Goal: Transaction & Acquisition: Download file/media

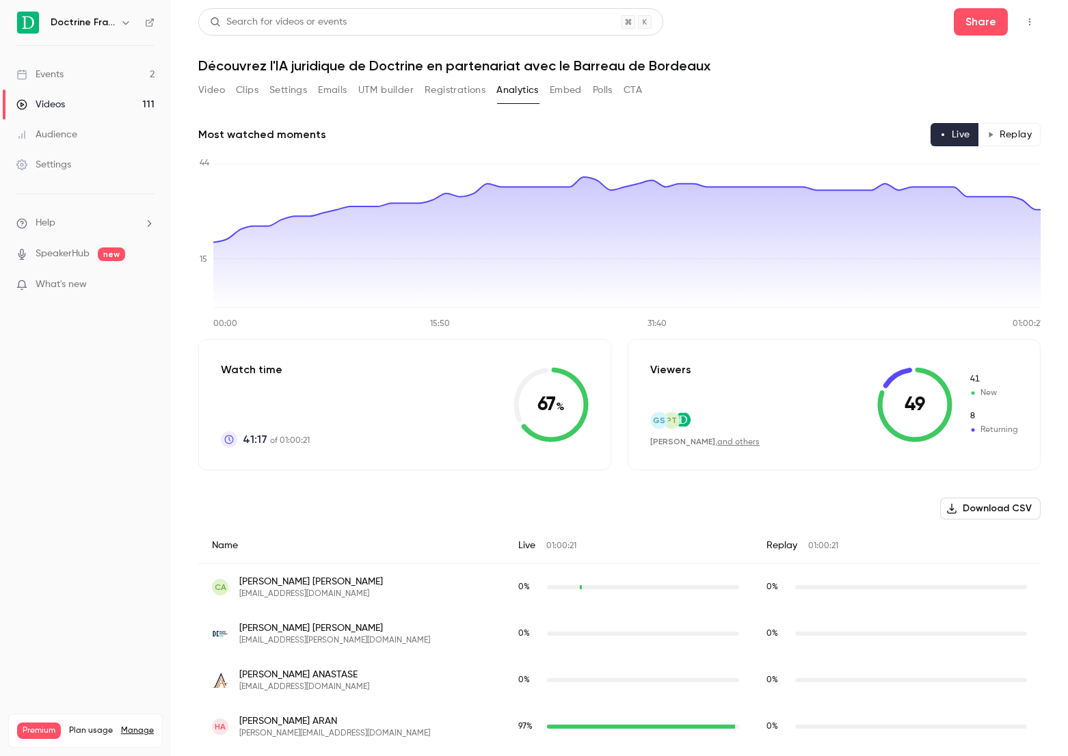
click at [442, 84] on button "Registrations" at bounding box center [455, 90] width 61 height 22
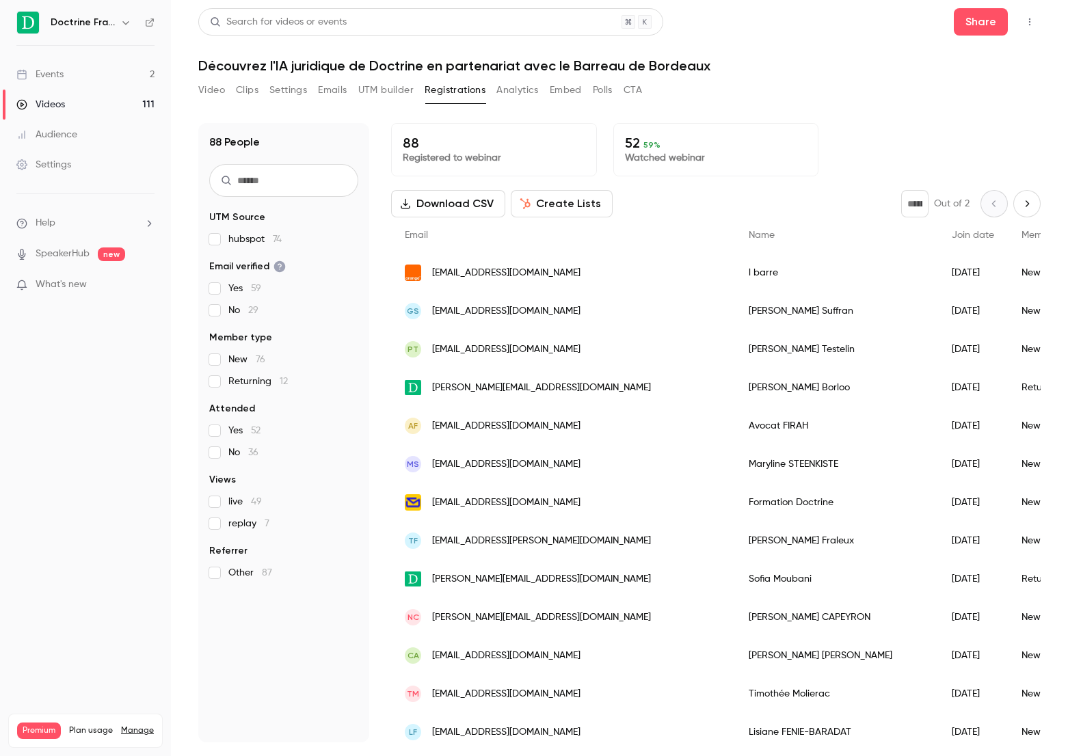
click at [471, 209] on button "Download CSV" at bounding box center [448, 203] width 114 height 27
click at [247, 16] on div "Search for videos or events" at bounding box center [278, 22] width 137 height 14
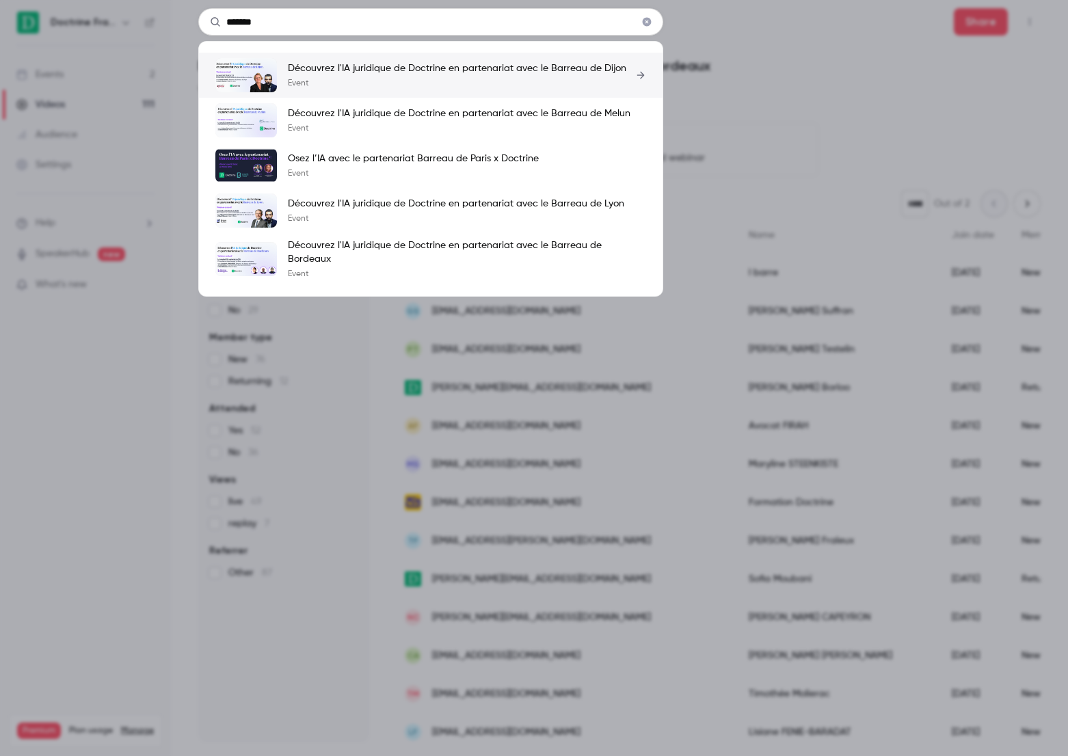
type input "*******"
click at [330, 68] on p "Découvrez l'IA juridique de Doctrine en partenariat avec le Barreau de Dijon" at bounding box center [457, 69] width 338 height 14
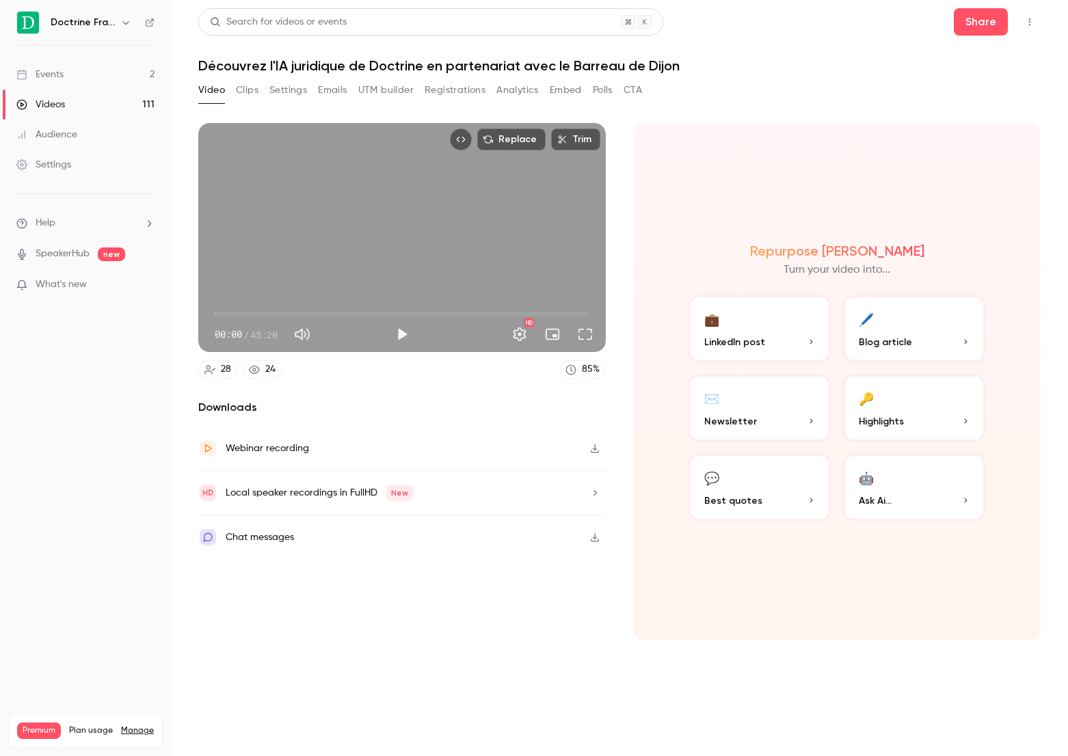
click at [498, 83] on button "Analytics" at bounding box center [517, 90] width 42 height 22
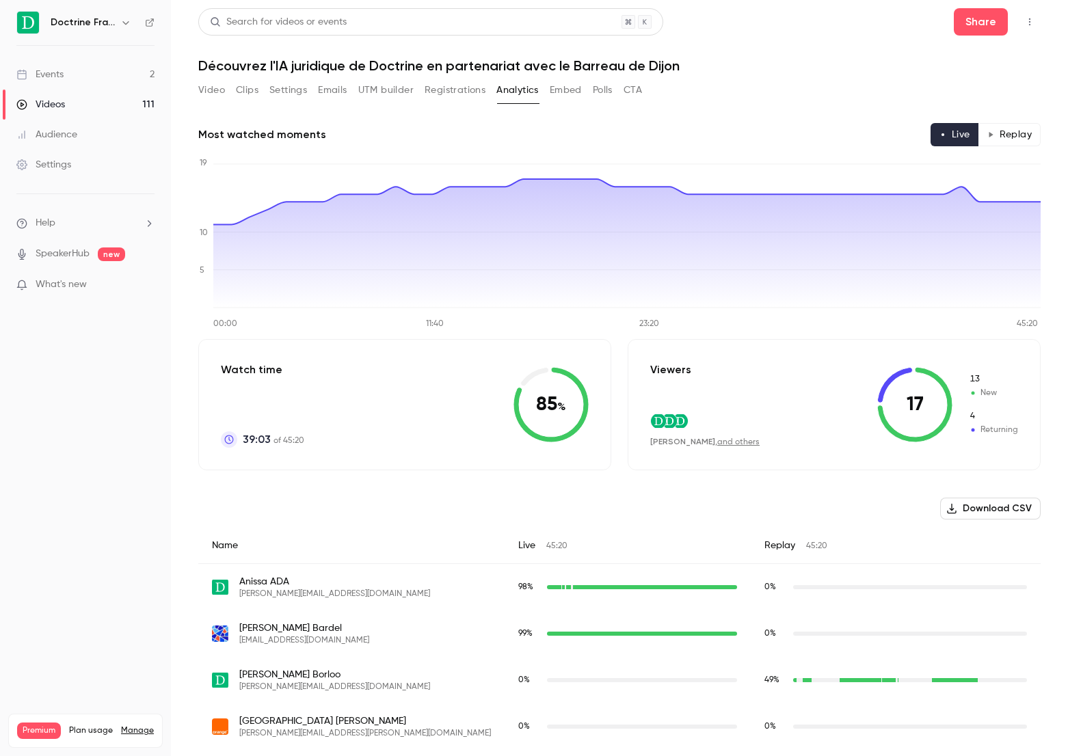
click at [453, 90] on button "Registrations" at bounding box center [455, 90] width 61 height 22
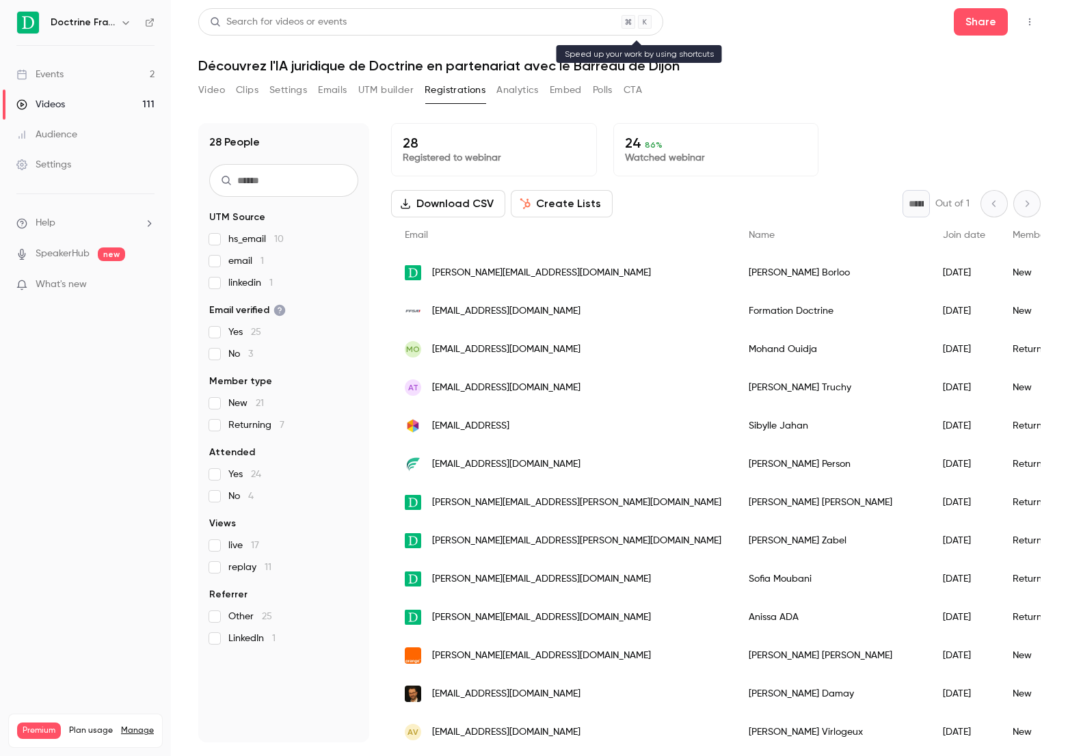
click at [421, 21] on div "Search for videos or events" at bounding box center [430, 21] width 465 height 27
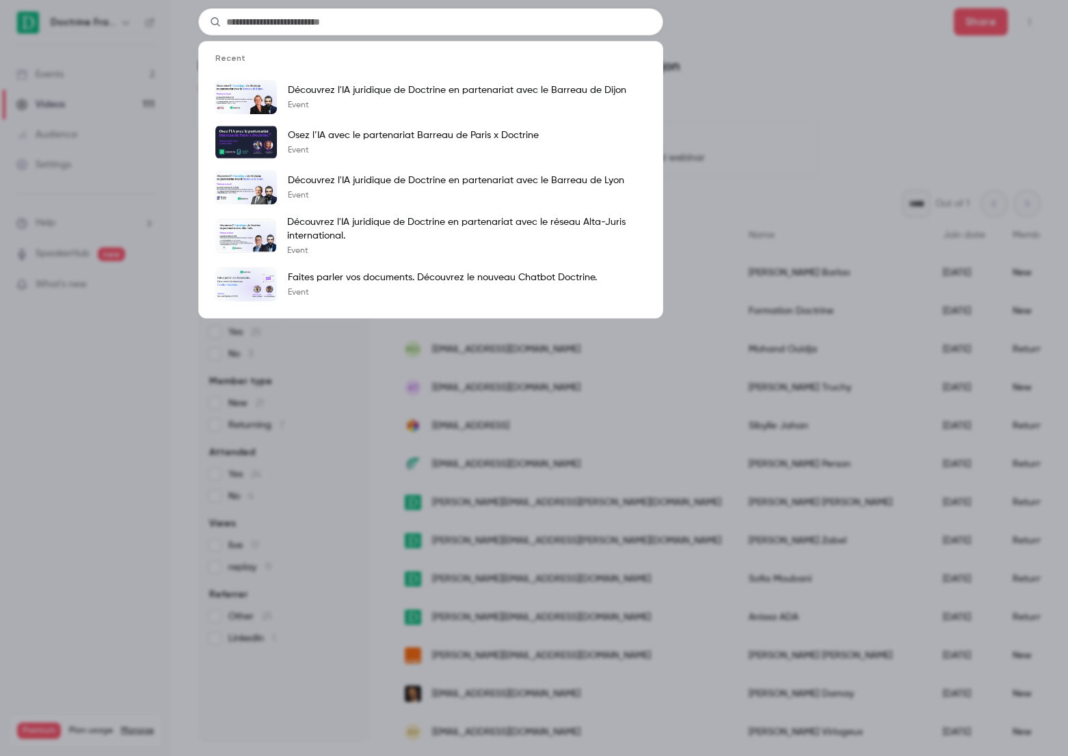
click at [421, 21] on input "text" at bounding box center [430, 21] width 465 height 27
type input "*"
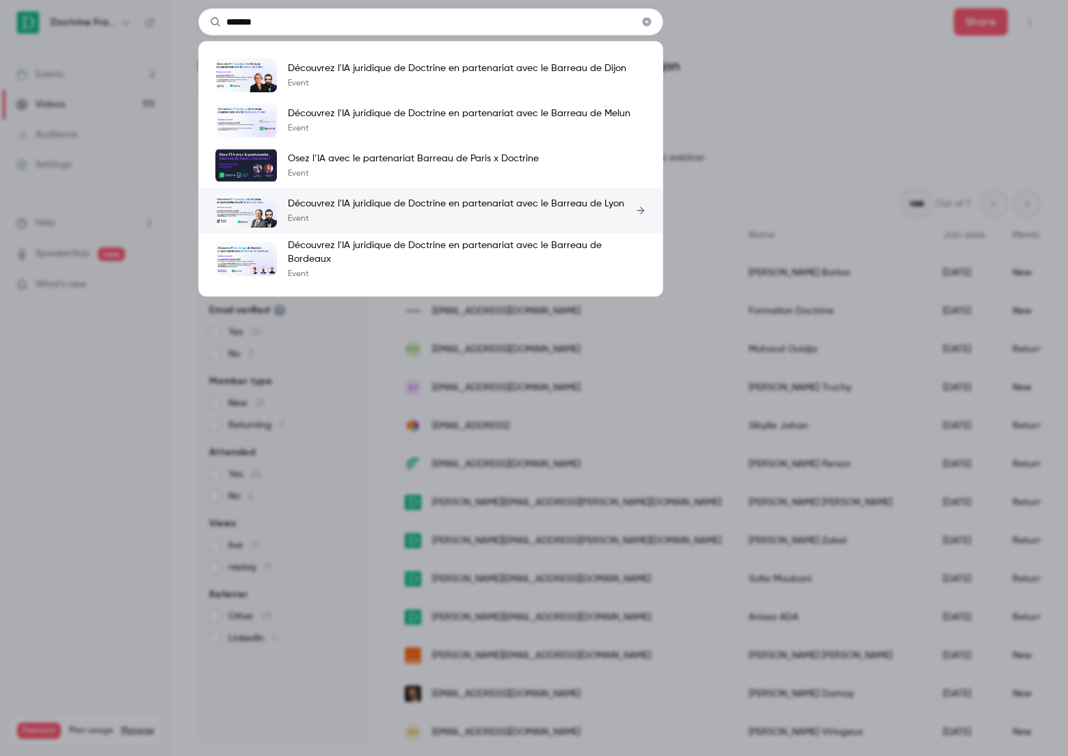
type input "*******"
click at [532, 206] on p "Découvrez l'IA juridique de Doctrine en partenariat avec le Barreau de Lyon" at bounding box center [456, 204] width 336 height 14
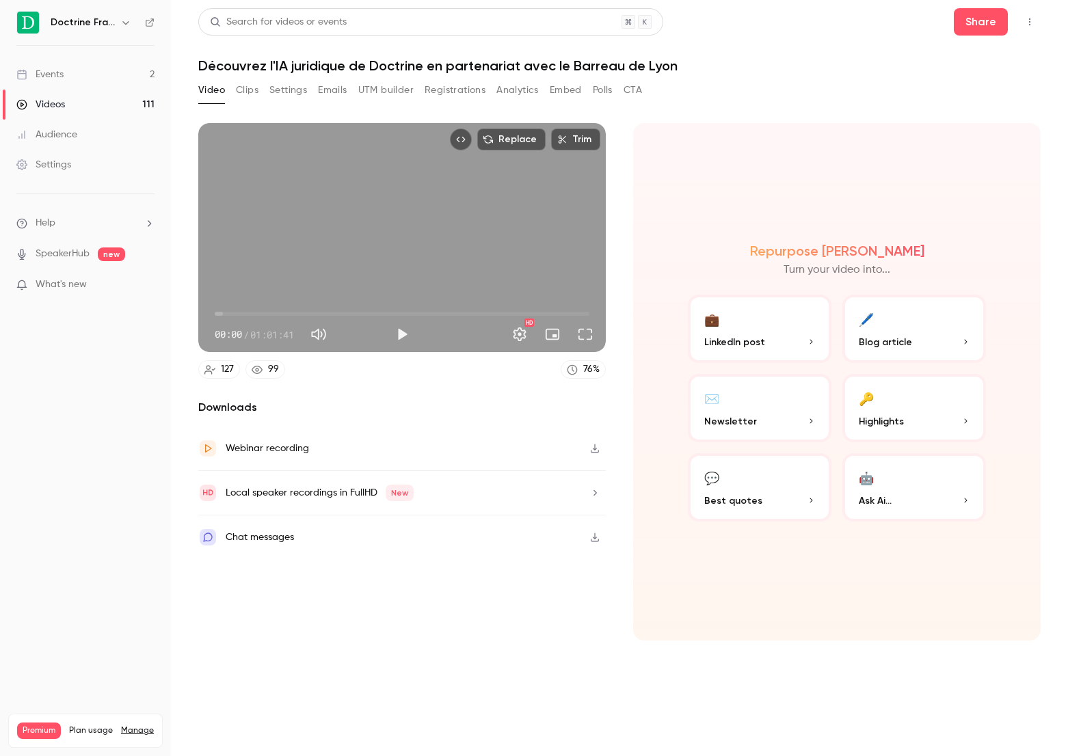
click at [438, 98] on button "Registrations" at bounding box center [455, 90] width 61 height 22
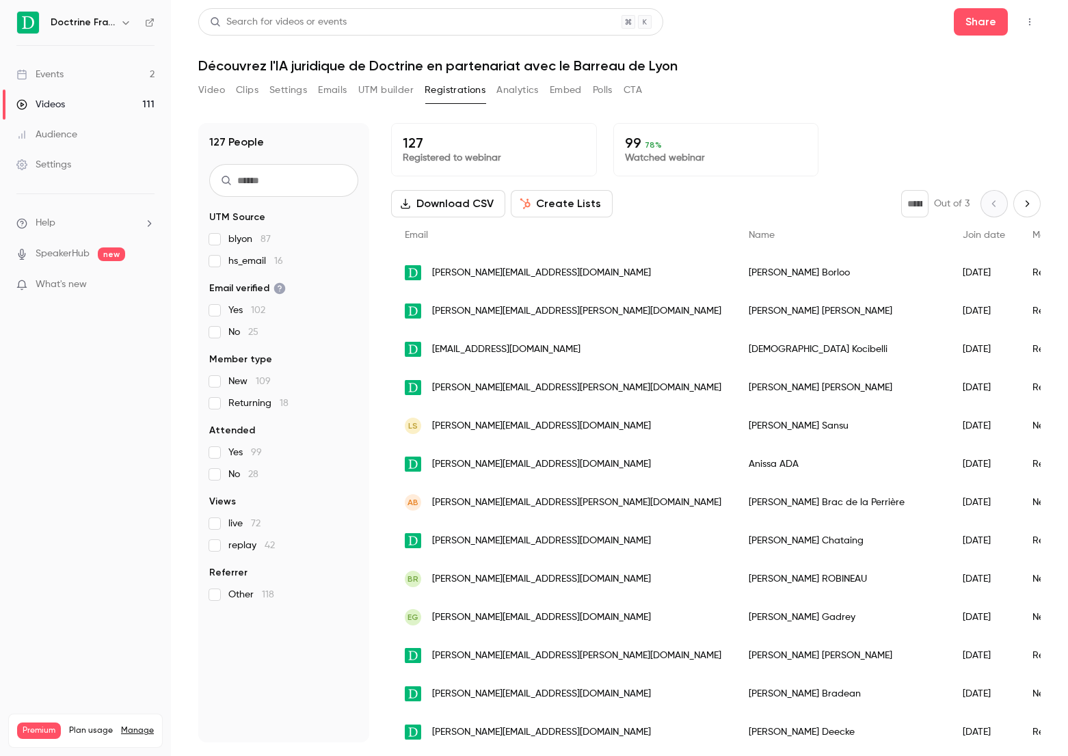
click at [1024, 206] on icon "Next page" at bounding box center [1026, 203] width 15 height 11
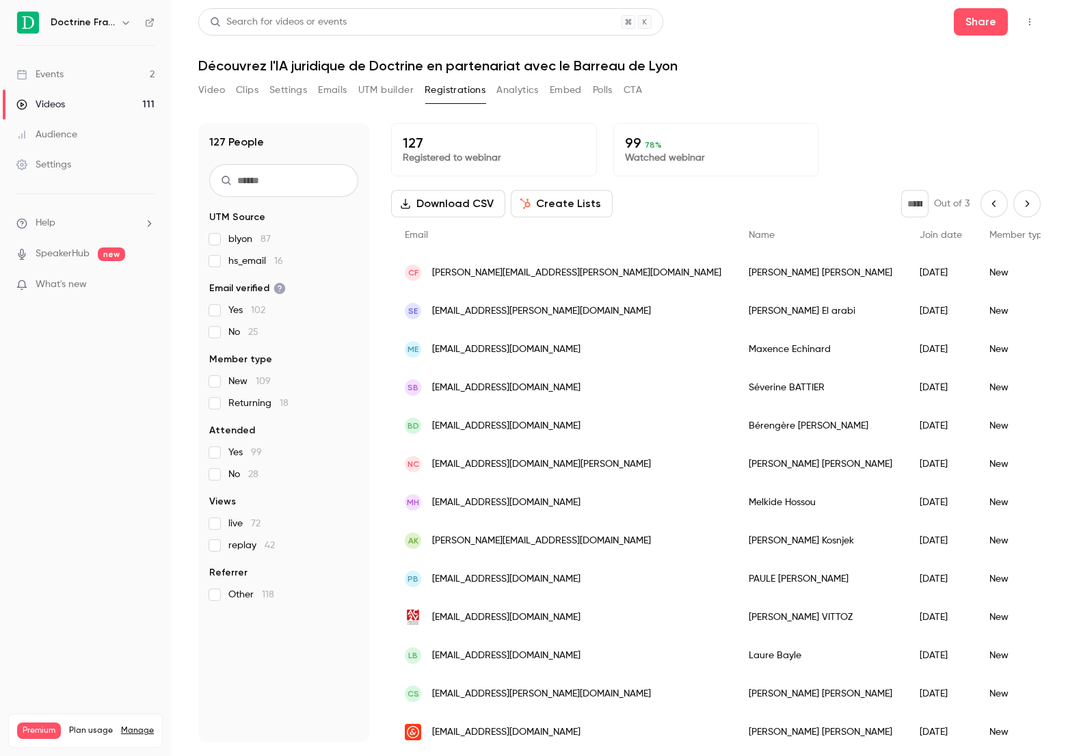
click at [1027, 213] on button "Next page" at bounding box center [1026, 203] width 27 height 27
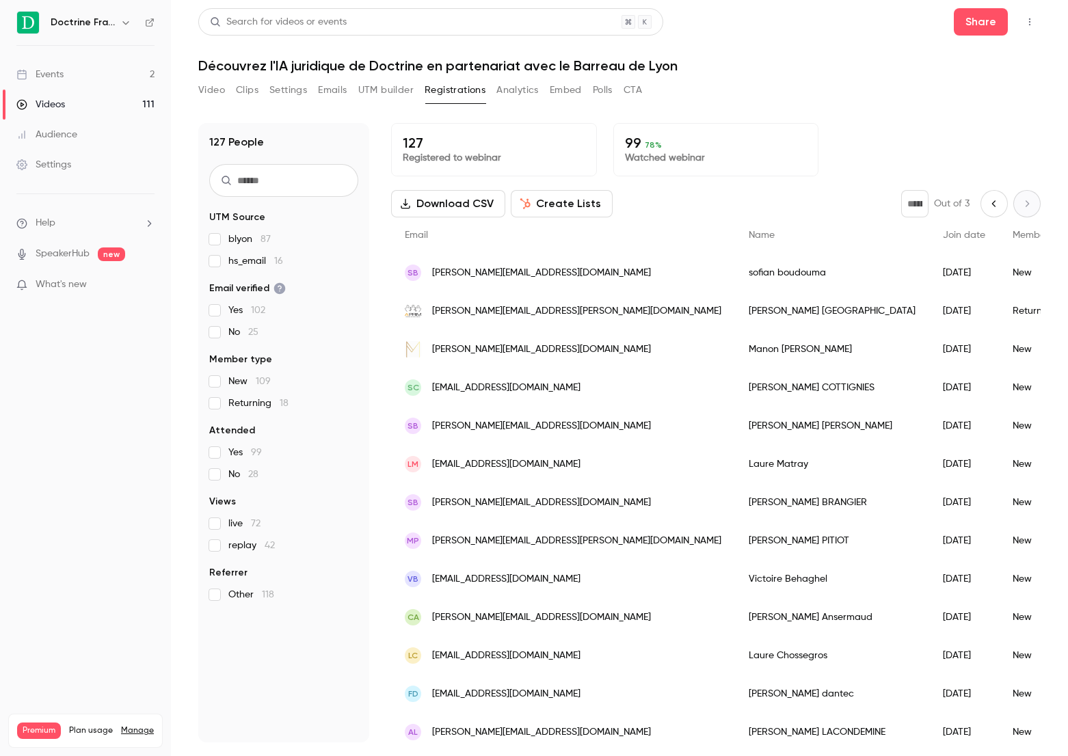
click at [994, 194] on button "Previous page" at bounding box center [994, 203] width 27 height 27
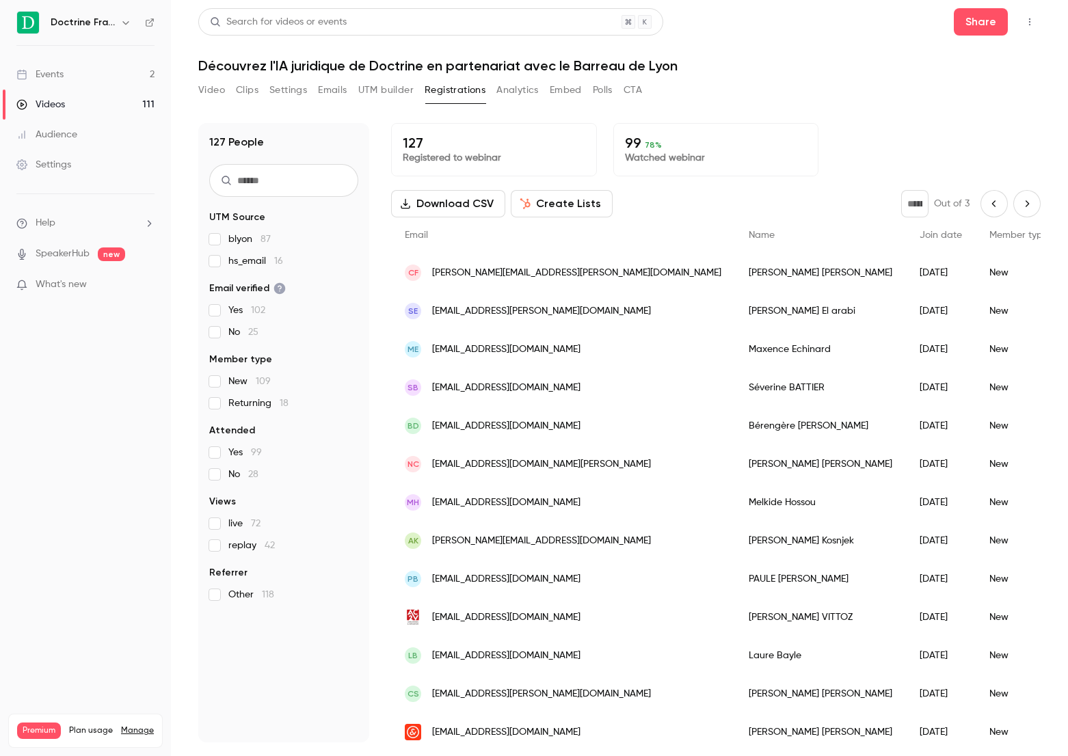
click at [994, 194] on button "Previous page" at bounding box center [994, 203] width 27 height 27
type input "*"
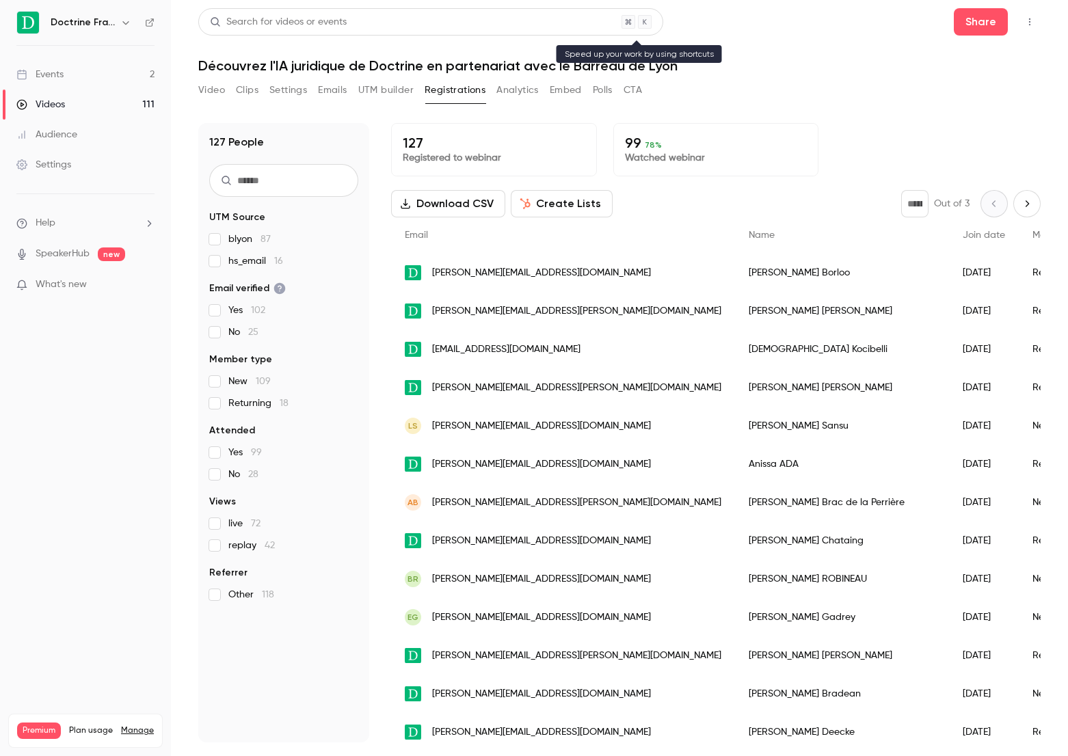
click at [306, 18] on div "Search for videos or events" at bounding box center [278, 22] width 137 height 14
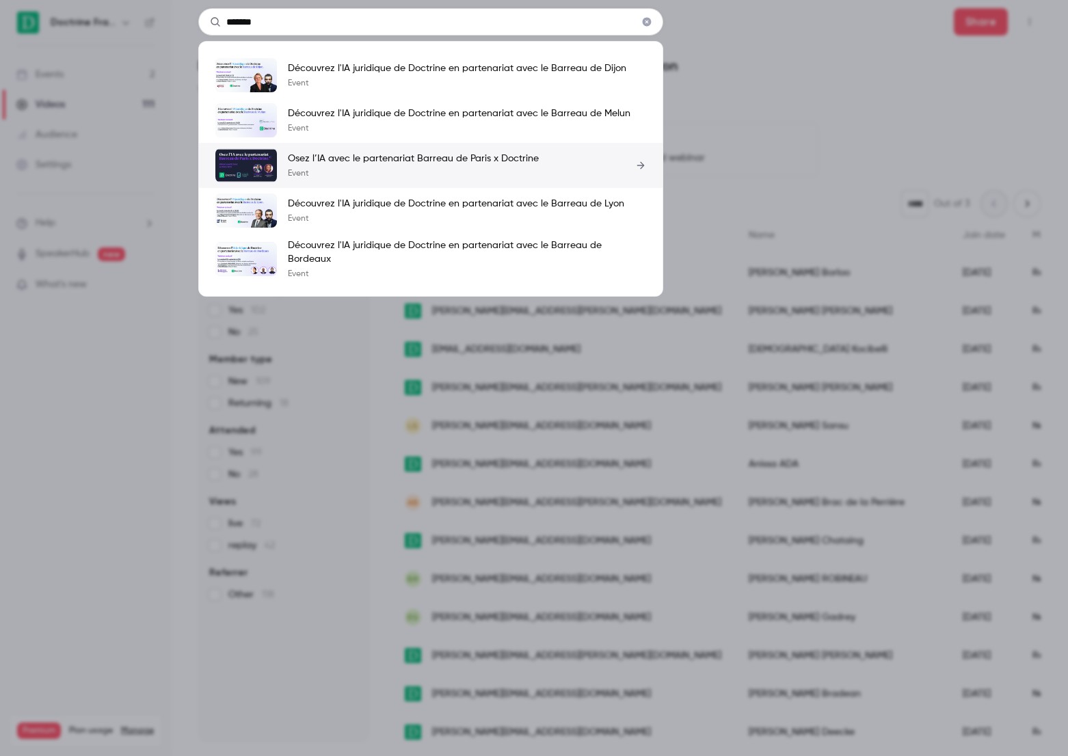
type input "*******"
click at [419, 166] on div "Osez l’IA avec le partenariat Barreau de Paris x Doctrine Event" at bounding box center [413, 165] width 251 height 27
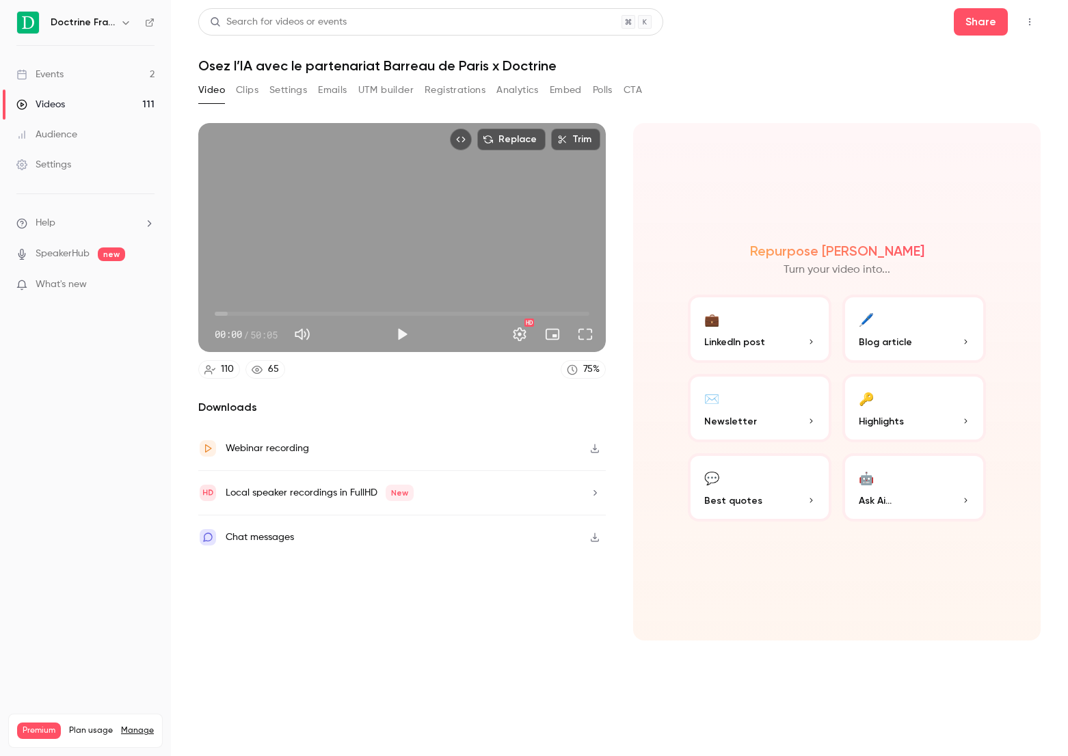
click at [462, 101] on div "Video Clips Settings Emails UTM builder Registrations Analytics Embed Polls CTA" at bounding box center [420, 92] width 444 height 27
click at [461, 94] on button "Registrations" at bounding box center [455, 90] width 61 height 22
